Goal: Task Accomplishment & Management: Use online tool/utility

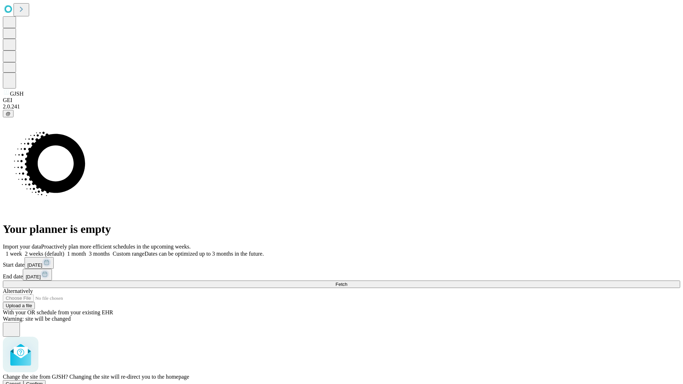
click at [43, 382] on span "Confirm" at bounding box center [34, 384] width 17 height 5
click at [22, 251] on label "1 week" at bounding box center [12, 254] width 19 height 6
click at [347, 282] on span "Fetch" at bounding box center [342, 284] width 12 height 5
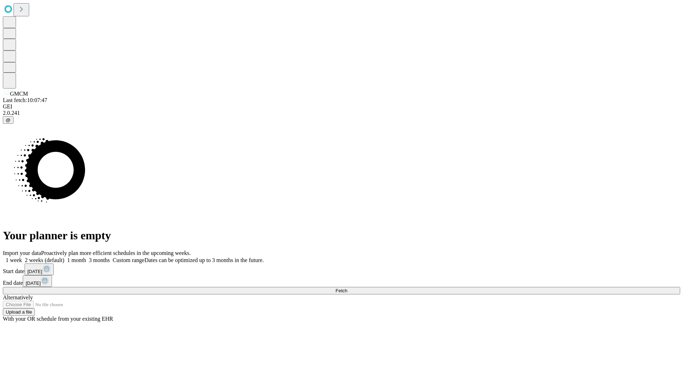
click at [22, 257] on label "1 week" at bounding box center [12, 260] width 19 height 6
click at [347, 288] on span "Fetch" at bounding box center [342, 290] width 12 height 5
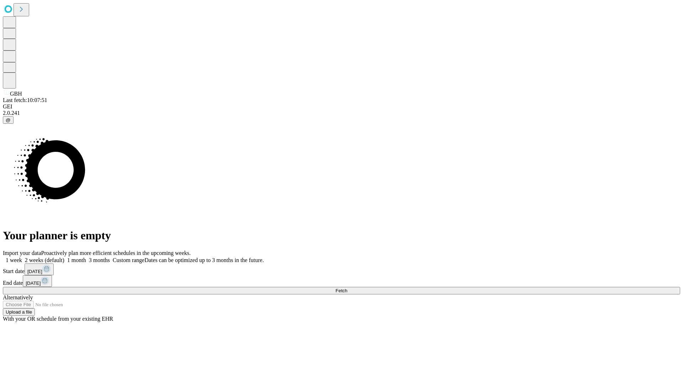
click at [22, 257] on label "1 week" at bounding box center [12, 260] width 19 height 6
click at [347, 288] on span "Fetch" at bounding box center [342, 290] width 12 height 5
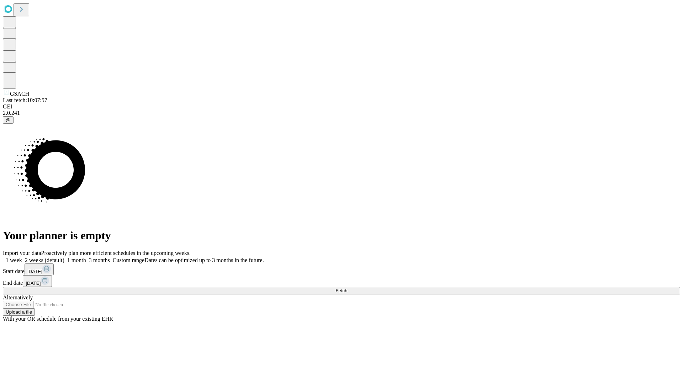
click at [22, 257] on label "1 week" at bounding box center [12, 260] width 19 height 6
click at [347, 288] on span "Fetch" at bounding box center [342, 290] width 12 height 5
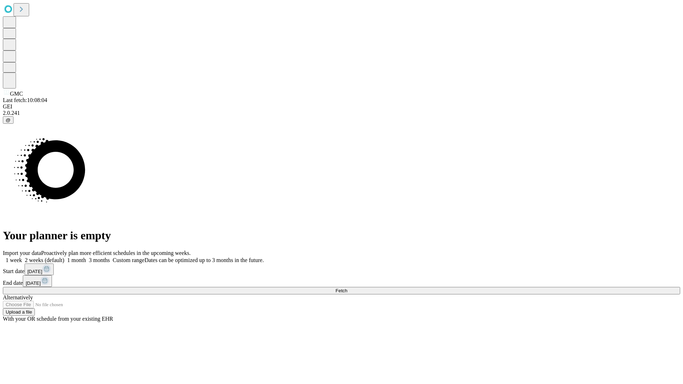
click at [22, 257] on label "1 week" at bounding box center [12, 260] width 19 height 6
click at [347, 288] on span "Fetch" at bounding box center [342, 290] width 12 height 5
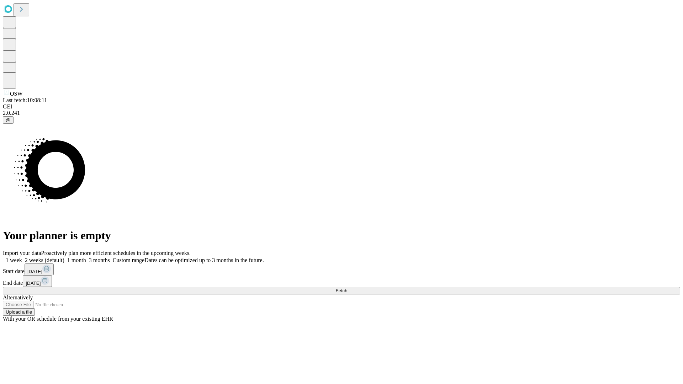
click at [22, 257] on label "1 week" at bounding box center [12, 260] width 19 height 6
click at [347, 288] on span "Fetch" at bounding box center [342, 290] width 12 height 5
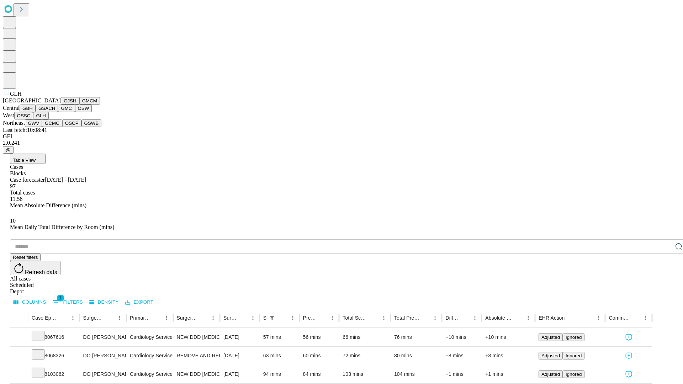
click at [42, 127] on button "GWV" at bounding box center [33, 123] width 17 height 7
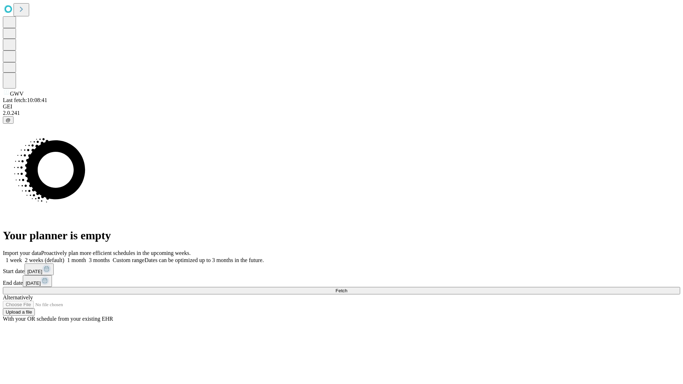
click at [22, 257] on label "1 week" at bounding box center [12, 260] width 19 height 6
click at [347, 288] on span "Fetch" at bounding box center [342, 290] width 12 height 5
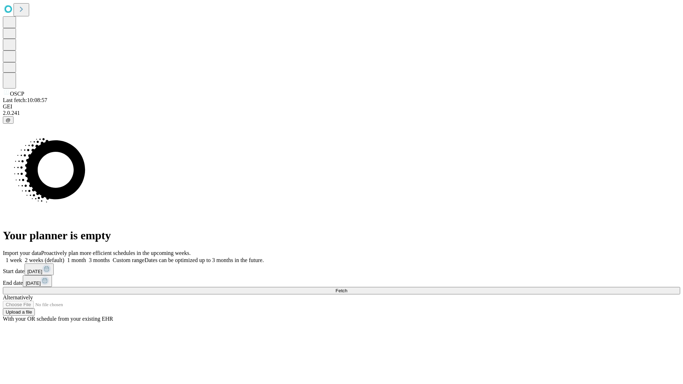
click at [22, 257] on label "1 week" at bounding box center [12, 260] width 19 height 6
click at [347, 288] on span "Fetch" at bounding box center [342, 290] width 12 height 5
